Goal: Check status: Check status

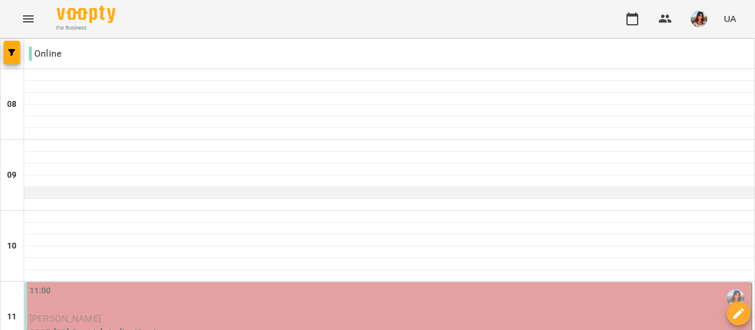
scroll to position [160, 0]
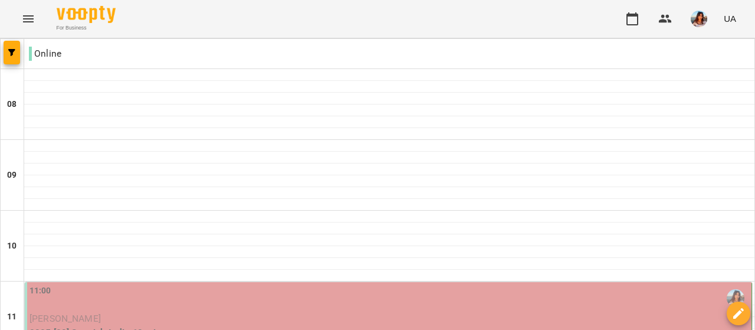
click at [215, 312] on p "[PERSON_NAME]" at bounding box center [390, 319] width 720 height 14
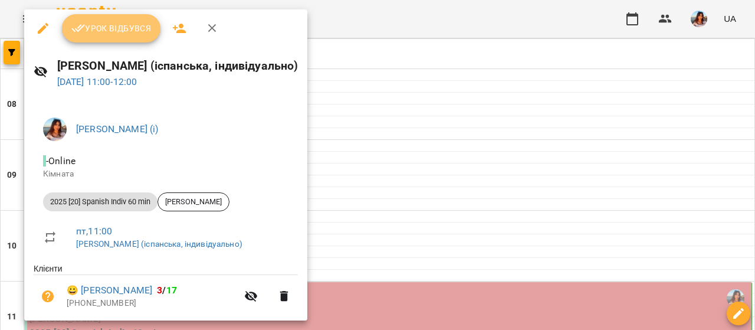
click at [81, 28] on icon "button" at bounding box center [78, 29] width 14 height 8
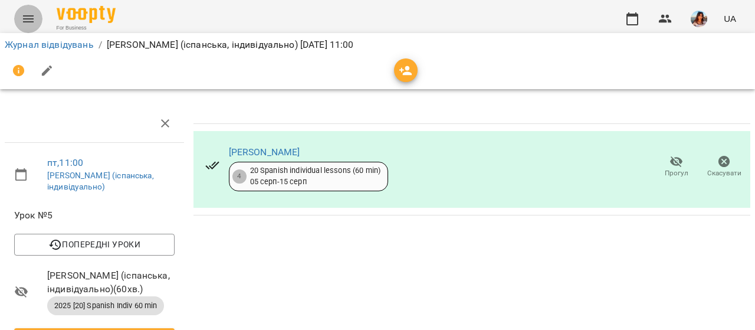
click at [23, 6] on button "Menu" at bounding box center [28, 19] width 28 height 28
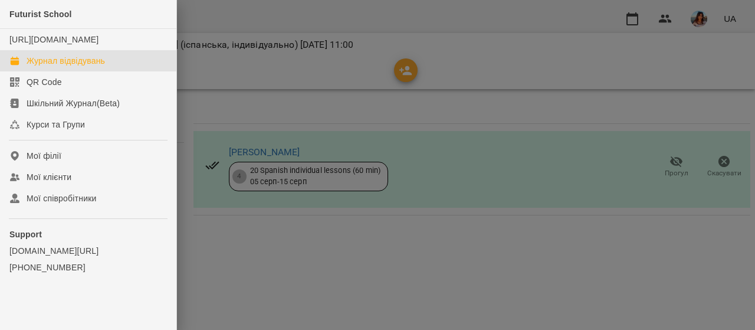
click at [47, 63] on link "Журнал відвідувань" at bounding box center [88, 60] width 176 height 21
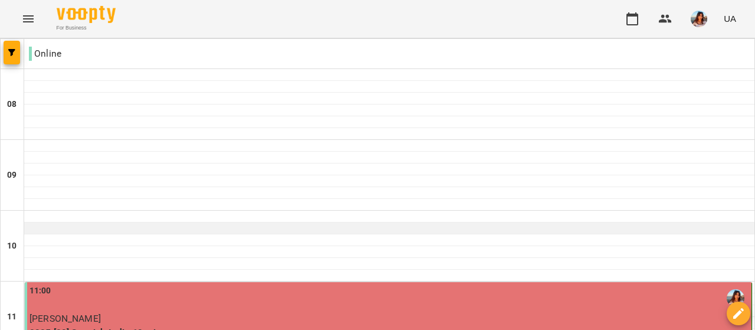
scroll to position [142, 0]
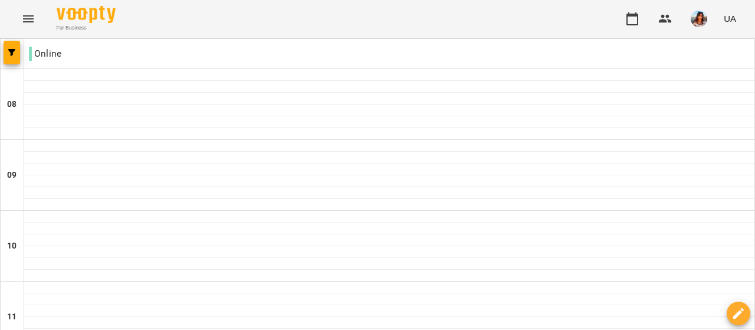
scroll to position [582, 0]
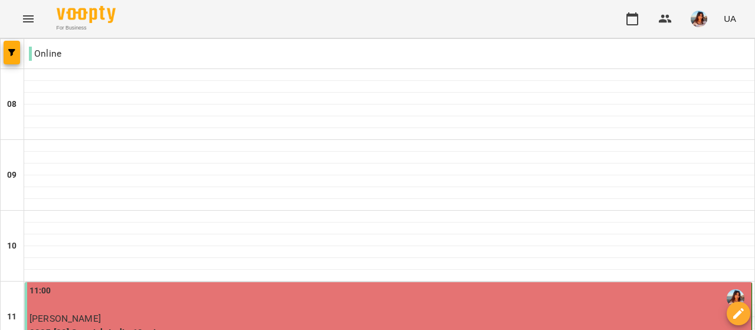
scroll to position [314, 0]
type input "**********"
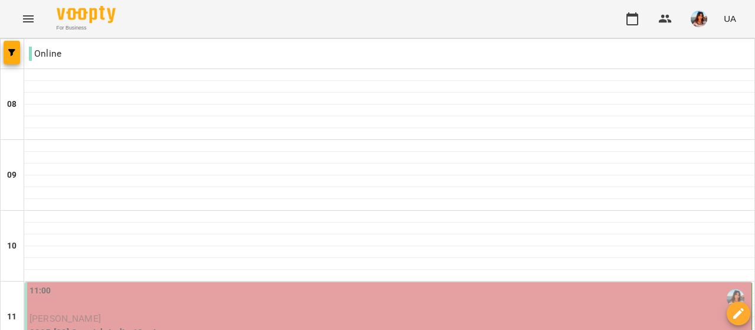
scroll to position [397, 0]
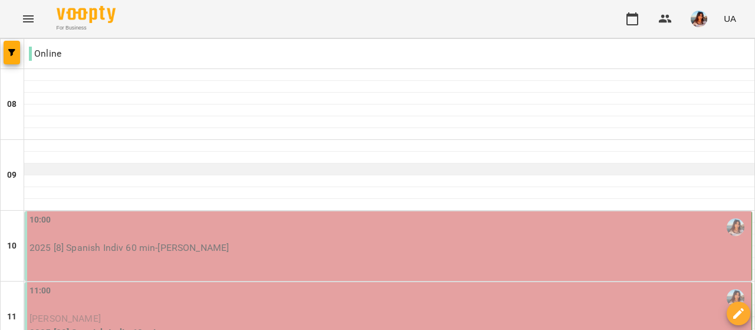
scroll to position [189, 0]
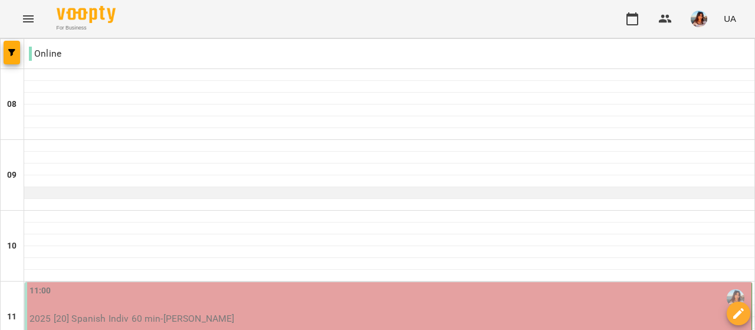
scroll to position [196, 0]
